Goal: Check status

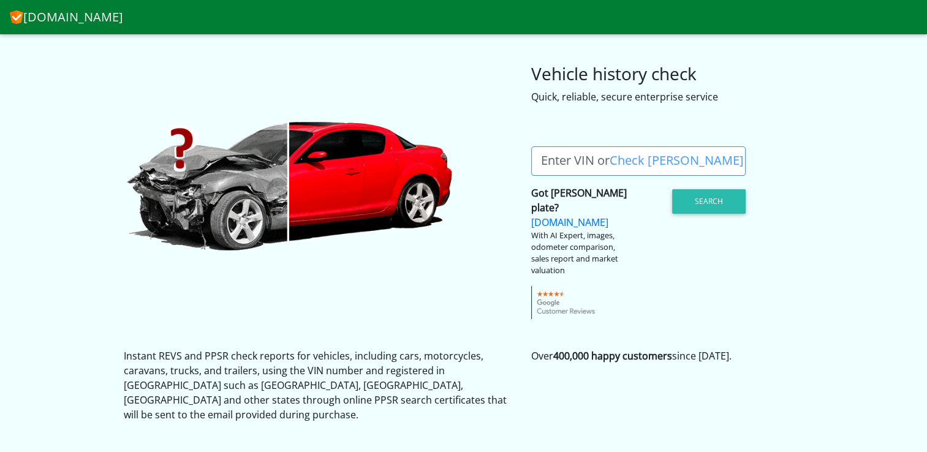
click at [581, 158] on label "Enter VIN or Check [PERSON_NAME]" at bounding box center [642, 160] width 222 height 29
click at [581, 158] on input "Enter VIN or Check [PERSON_NAME]" at bounding box center [638, 160] width 214 height 29
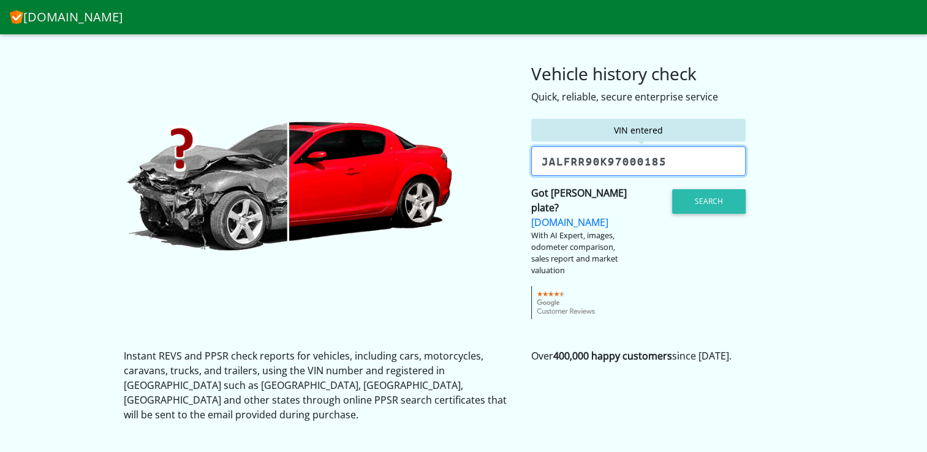
drag, startPoint x: 670, startPoint y: 158, endPoint x: 540, endPoint y: 160, distance: 129.9
click at [540, 160] on input "jalfrr90K97000185" at bounding box center [638, 160] width 214 height 29
type input "jalfrr90K97000185"
click at [711, 201] on button "Search" at bounding box center [709, 201] width 74 height 25
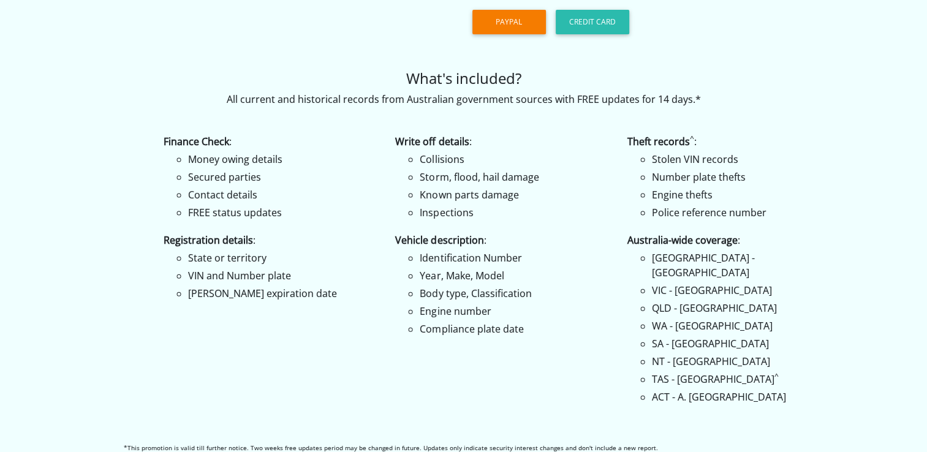
scroll to position [368, 0]
